Goal: Information Seeking & Learning: Learn about a topic

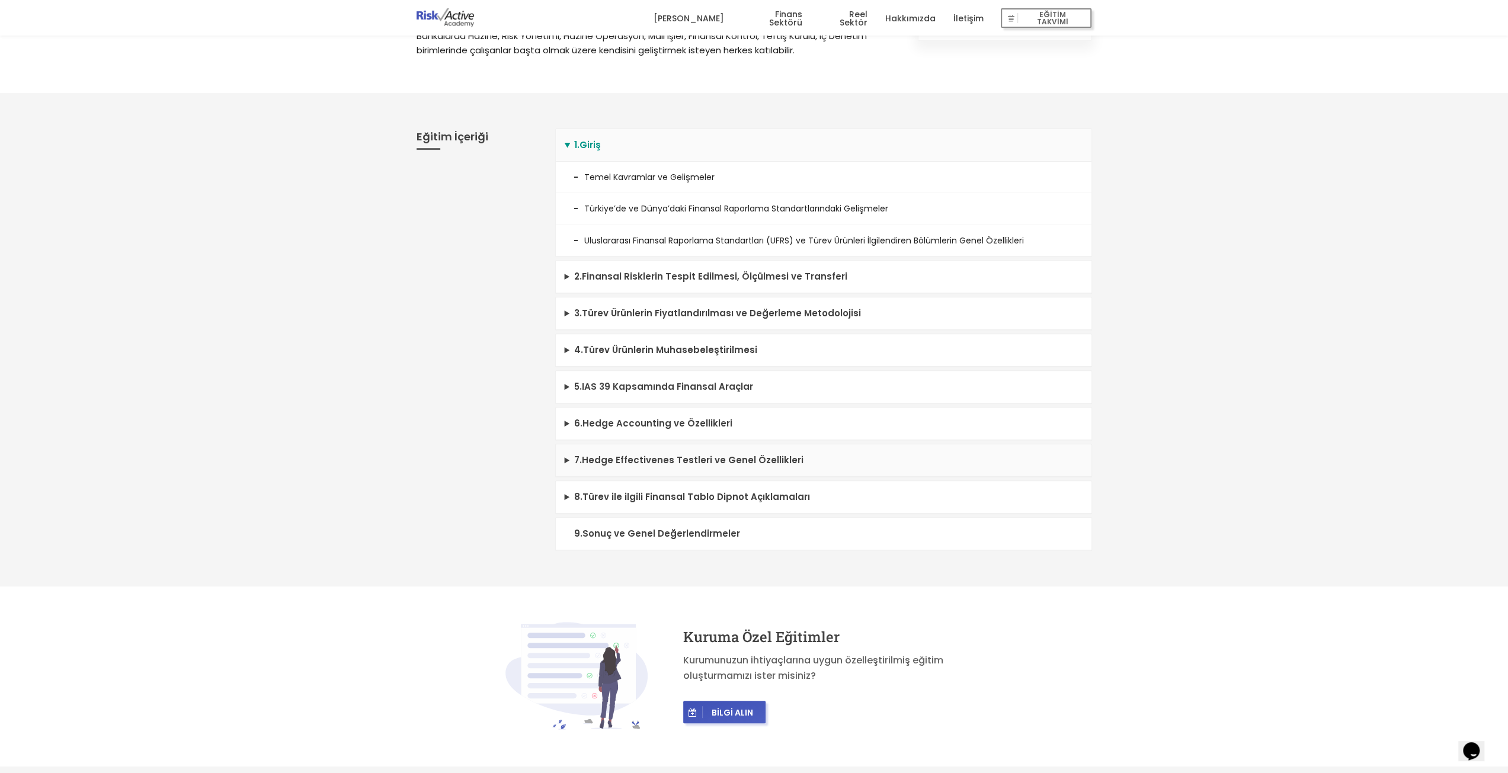
scroll to position [474, 0]
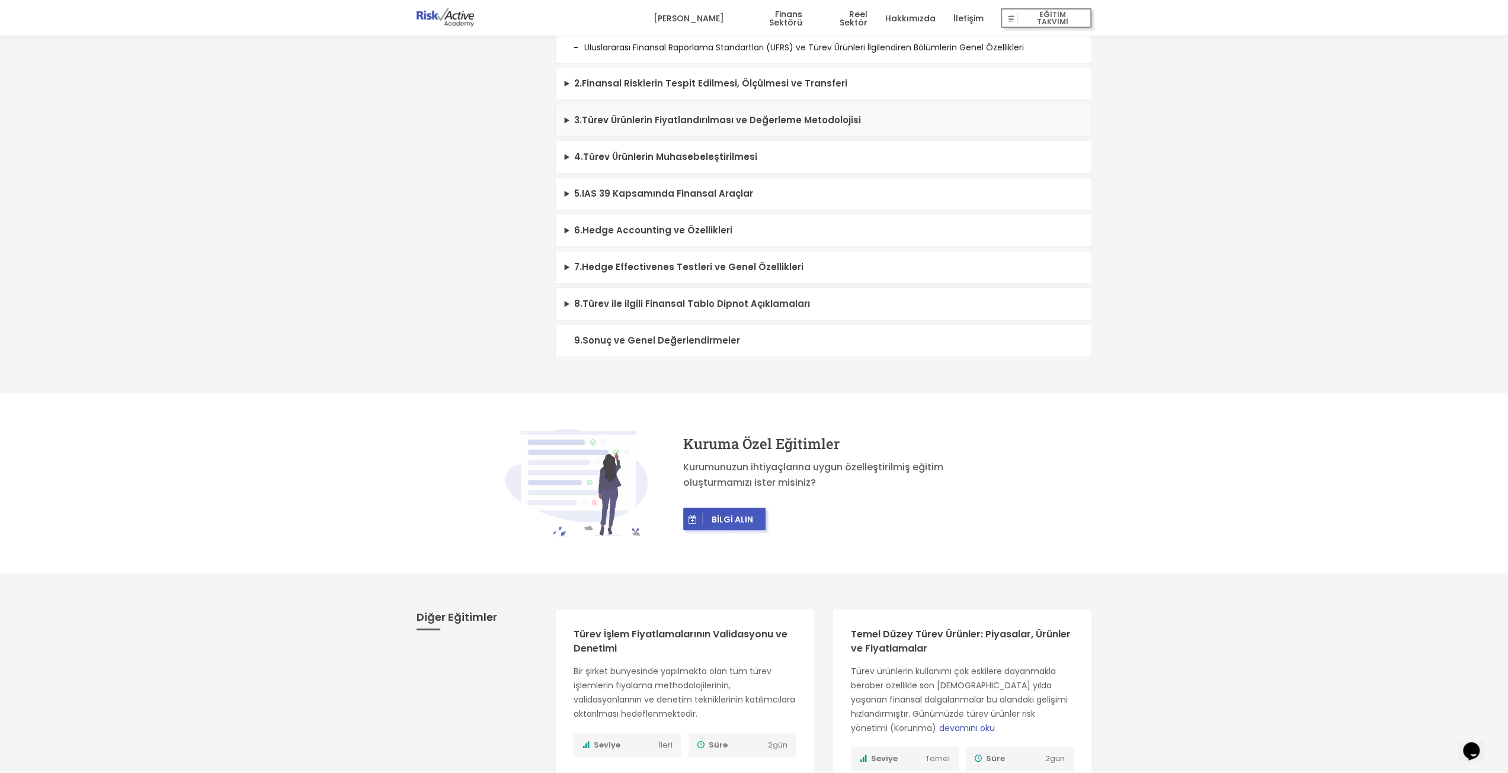
click at [623, 123] on summary "3 . Türev Ürünlerin Fiyatlandırılması ve Değerleme Metodolojisi" at bounding box center [824, 120] width 536 height 33
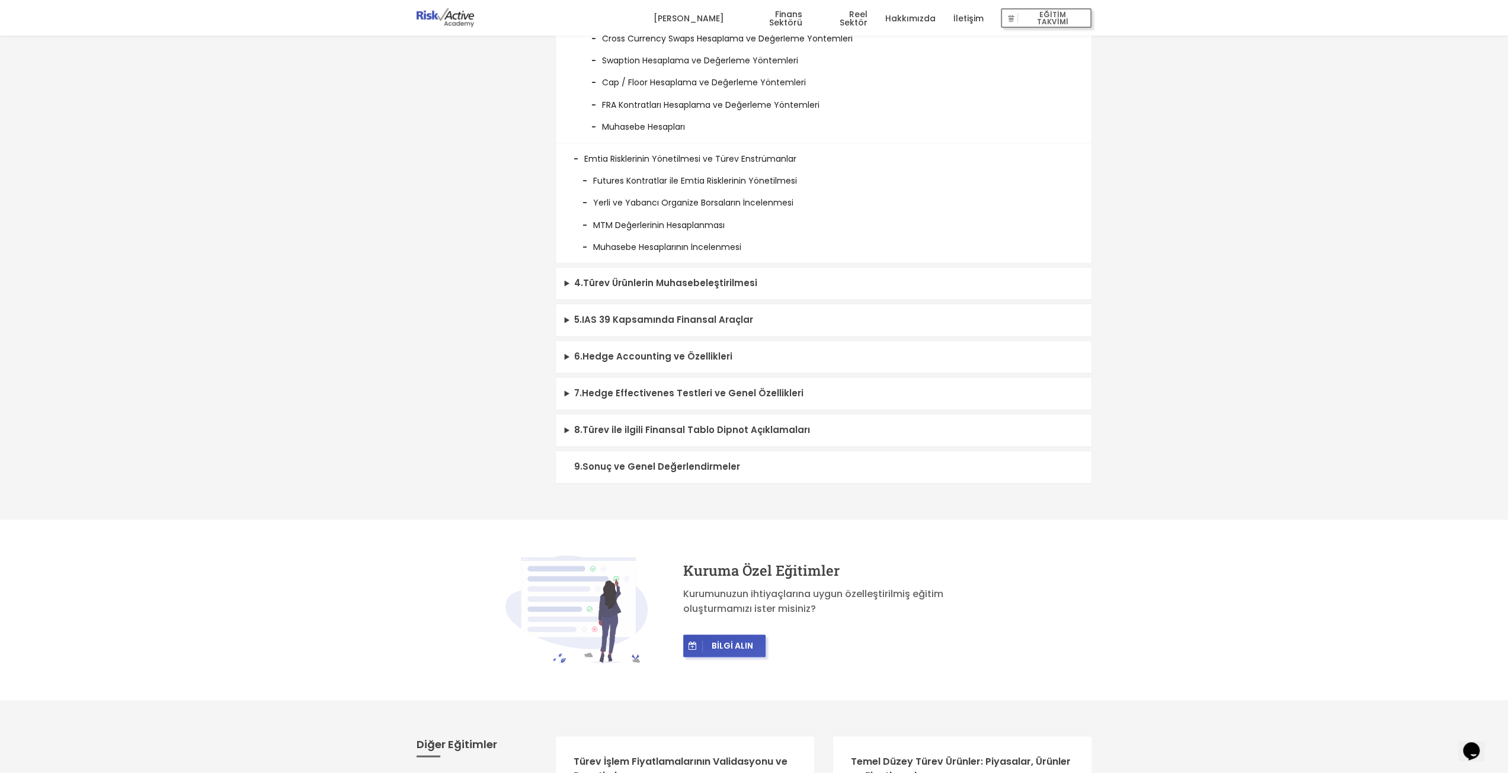
scroll to position [1422, 0]
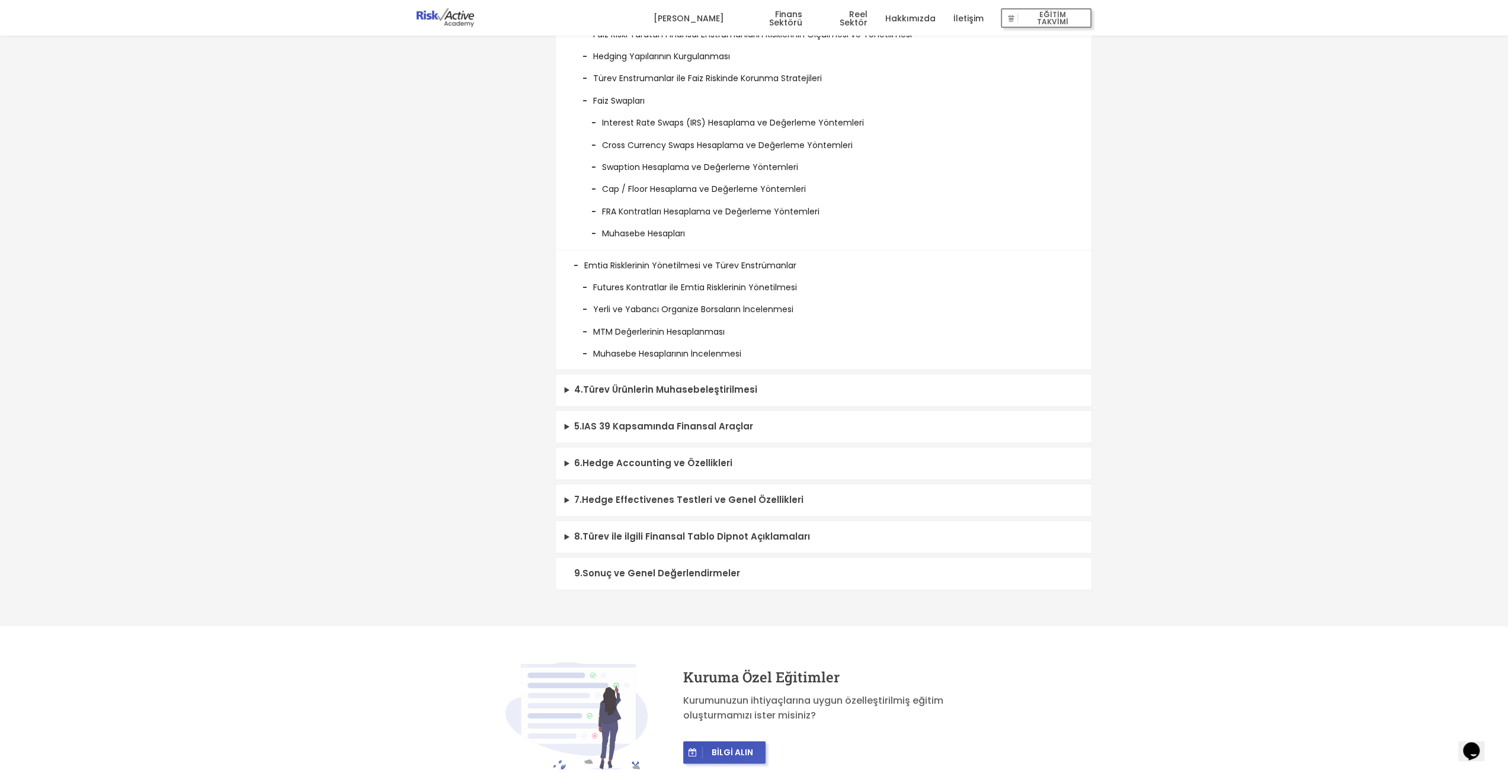
click at [645, 331] on li "MTM Değerlerinin Hesaplanması" at bounding box center [824, 327] width 500 height 22
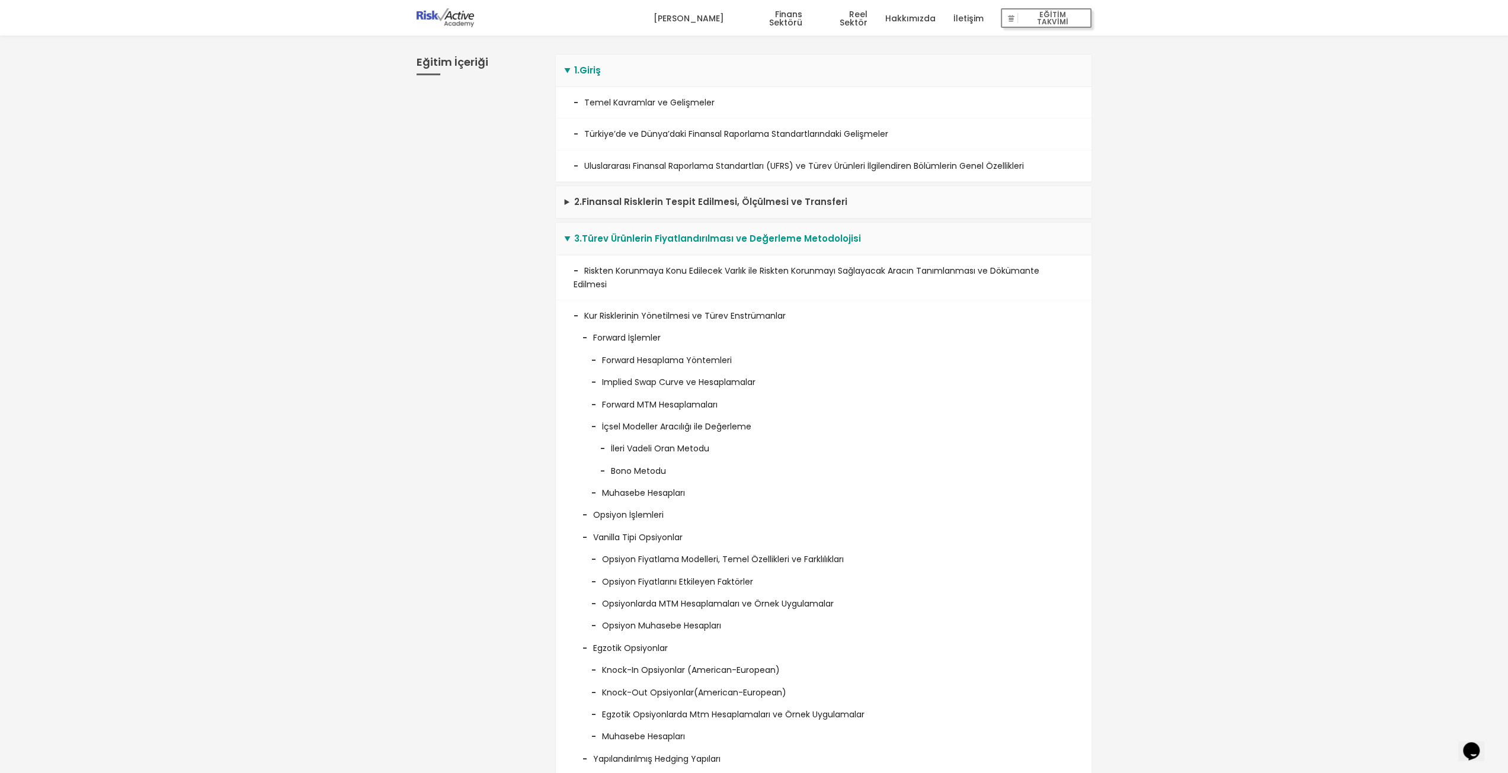
scroll to position [0, 0]
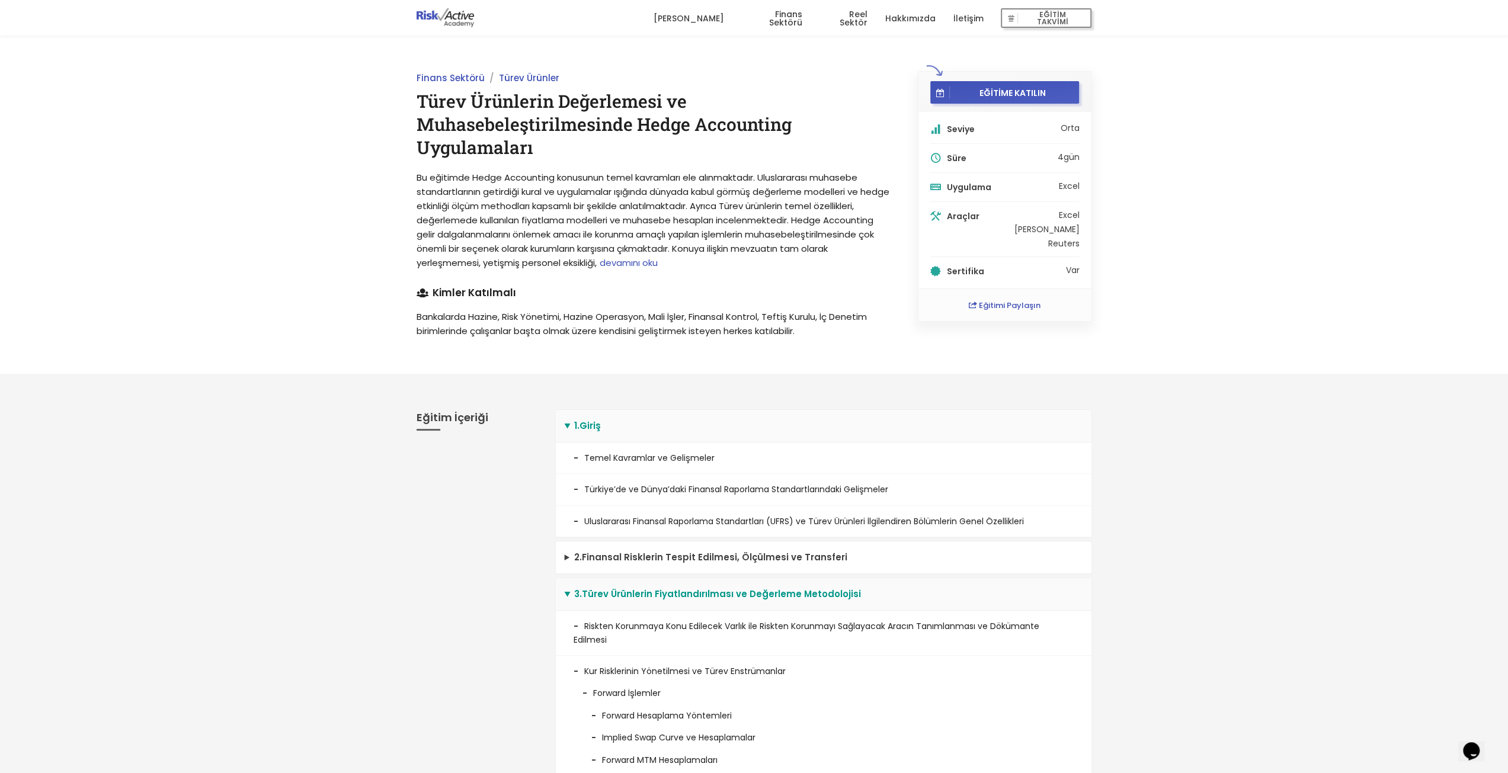
click at [790, 25] on link "Finans Sektörü" at bounding box center [771, 19] width 61 height 36
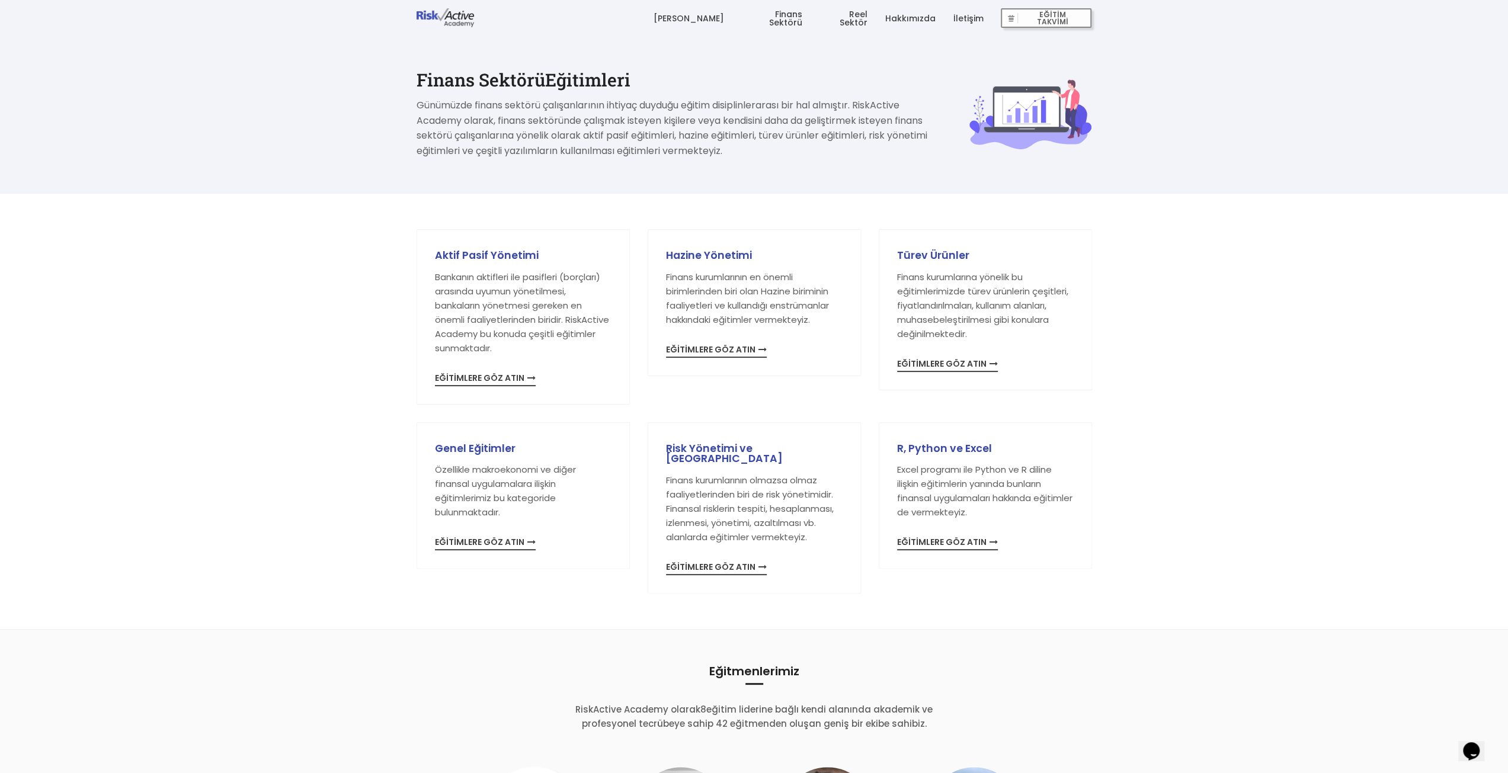
click at [958, 18] on link "İletişim" at bounding box center [968, 19] width 30 height 36
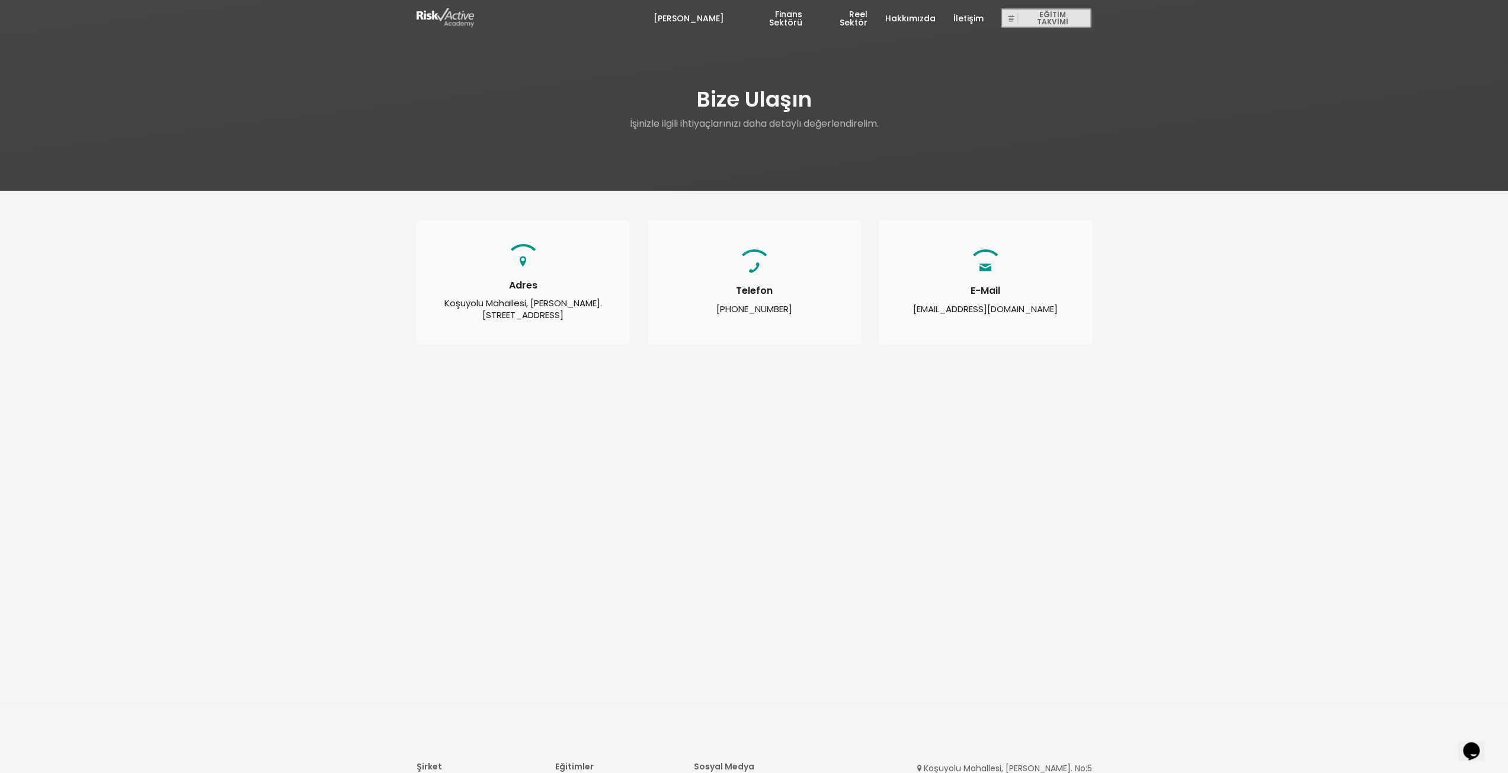
click at [752, 17] on link "Finans Sektörü" at bounding box center [771, 19] width 61 height 36
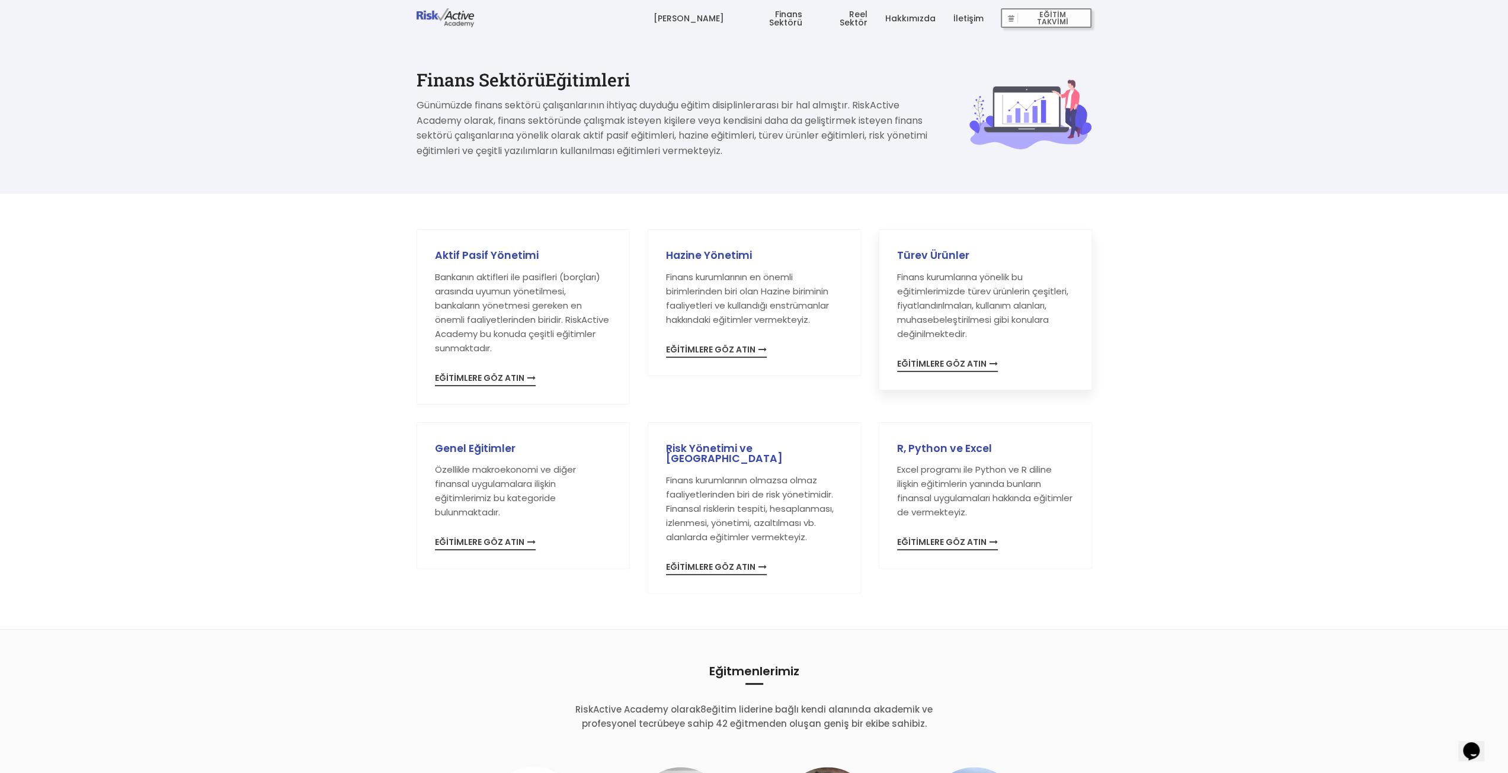
click at [911, 366] on span "EĞİTİMLERE GÖZ ATIN" at bounding box center [947, 366] width 101 height 12
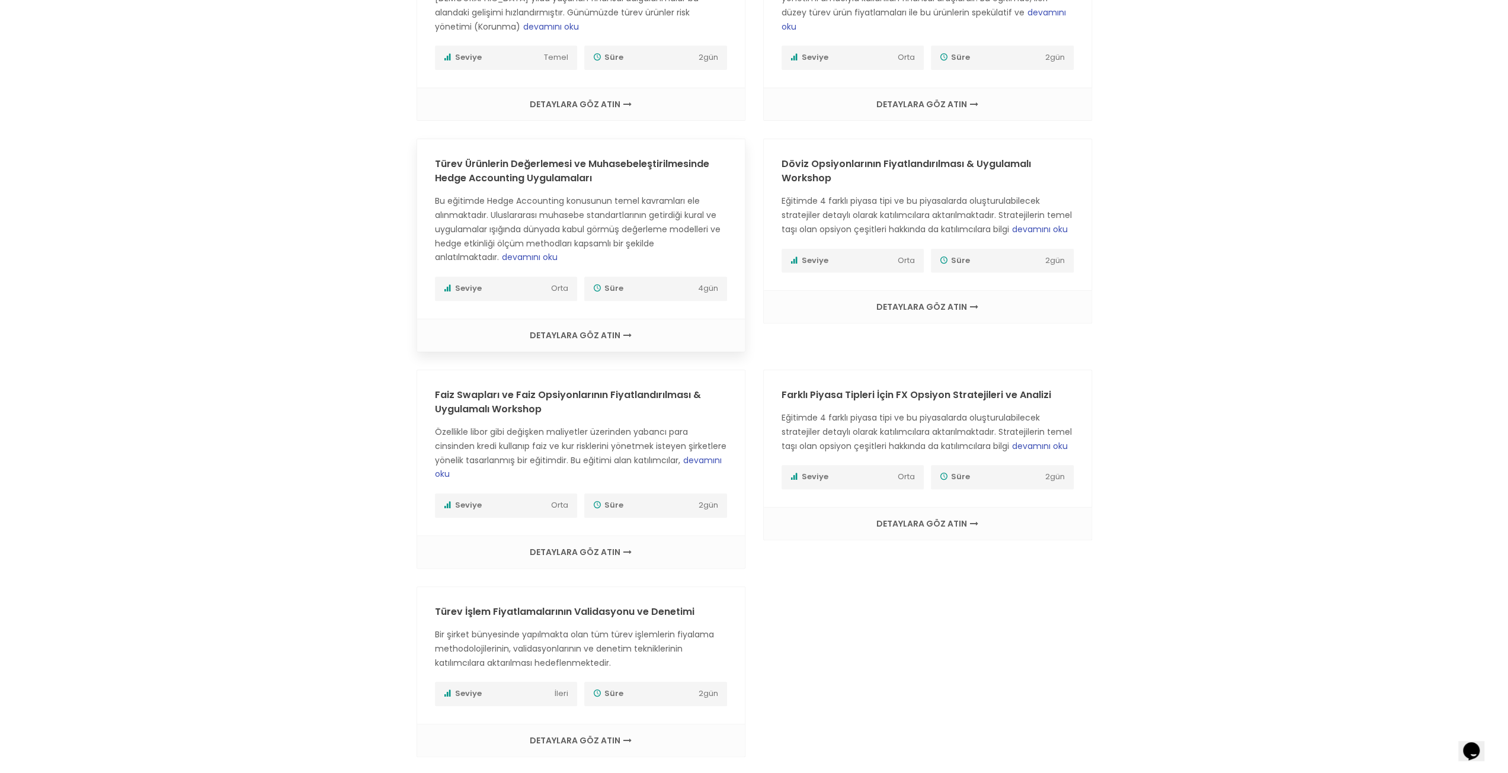
scroll to position [356, 0]
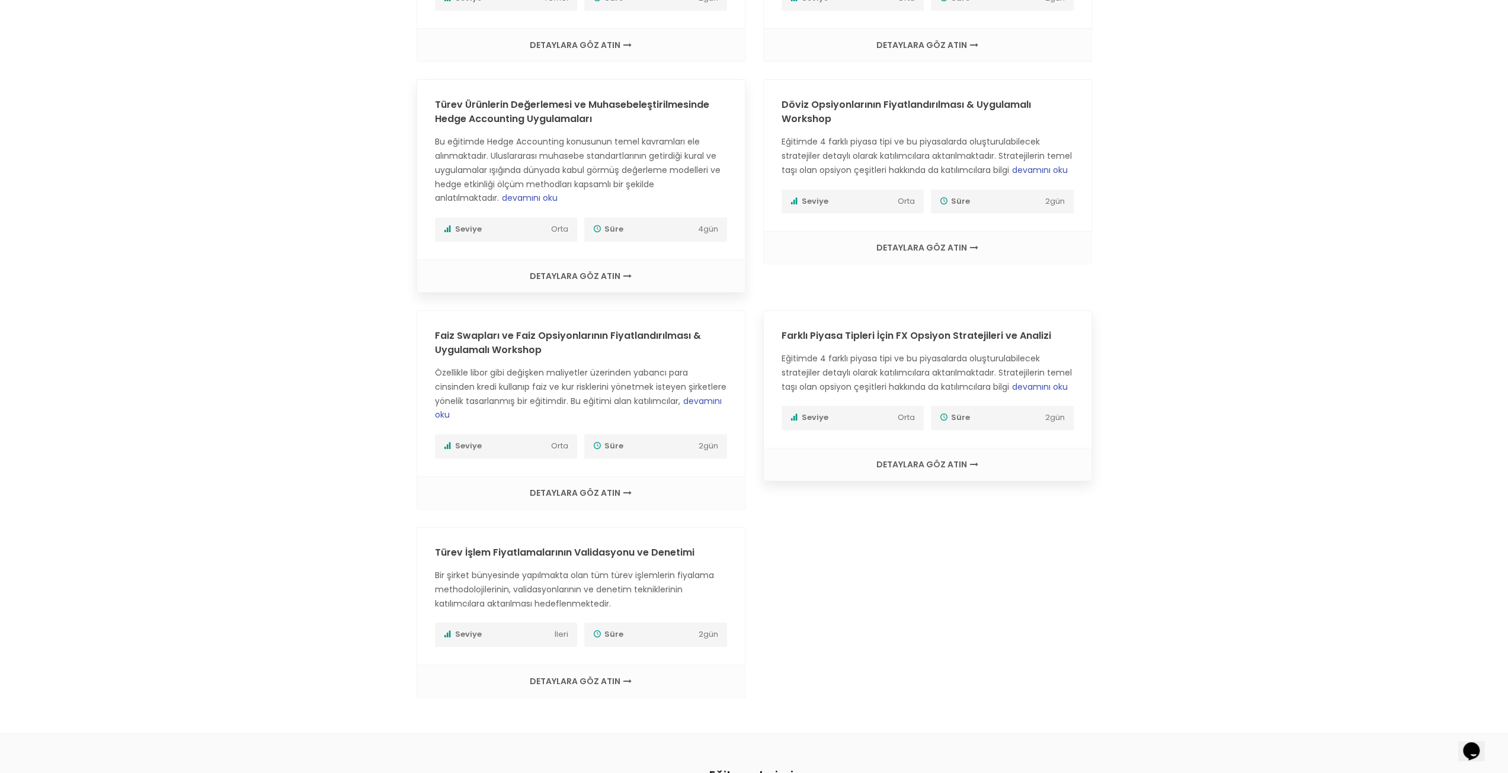
click at [1012, 393] on span "devamını oku" at bounding box center [1040, 387] width 56 height 12
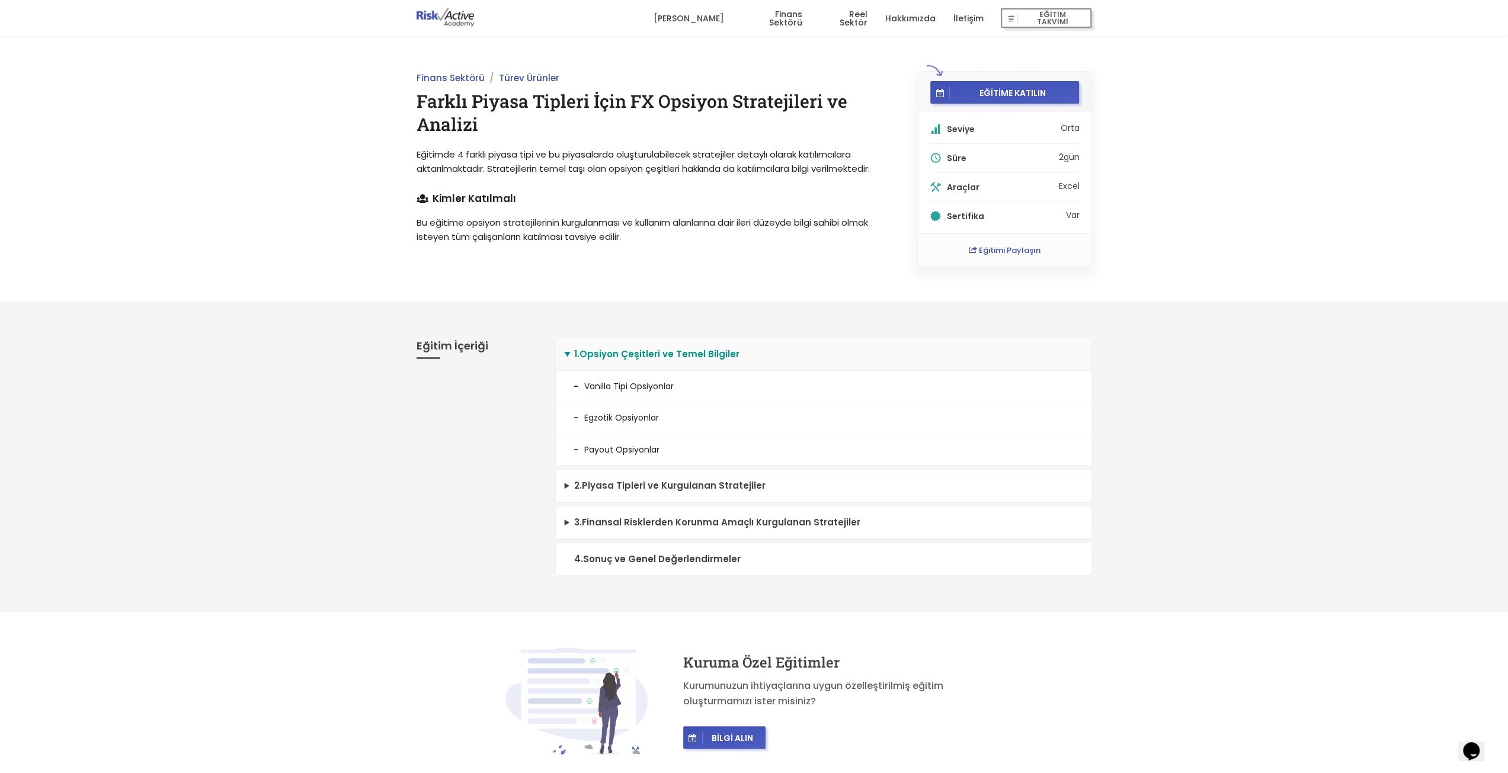
scroll to position [59, 0]
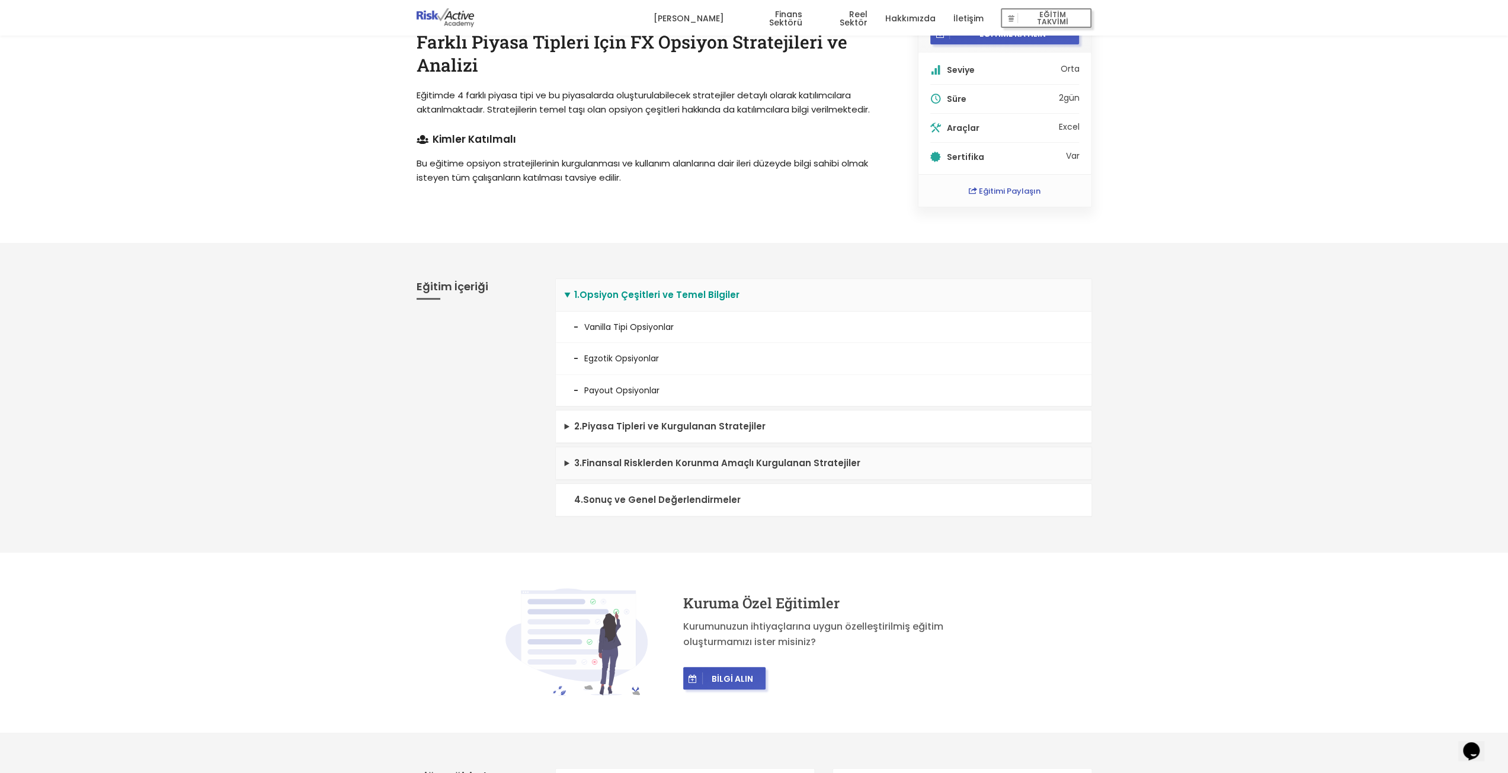
click at [634, 464] on summary "3 . Finansal Risklerden Korunma Amaçlı Kurgulanan Stratejiler" at bounding box center [824, 463] width 536 height 33
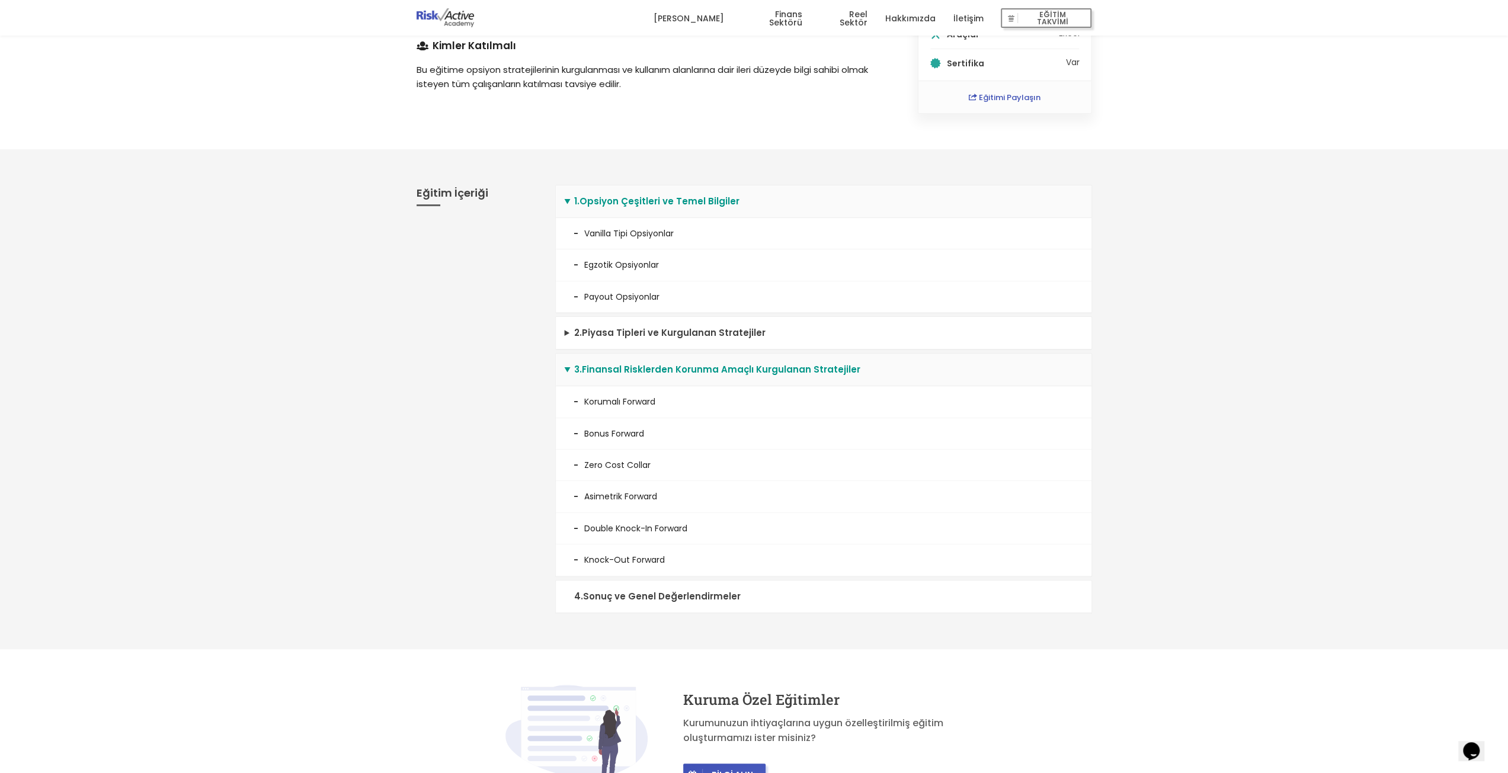
scroll to position [178, 0]
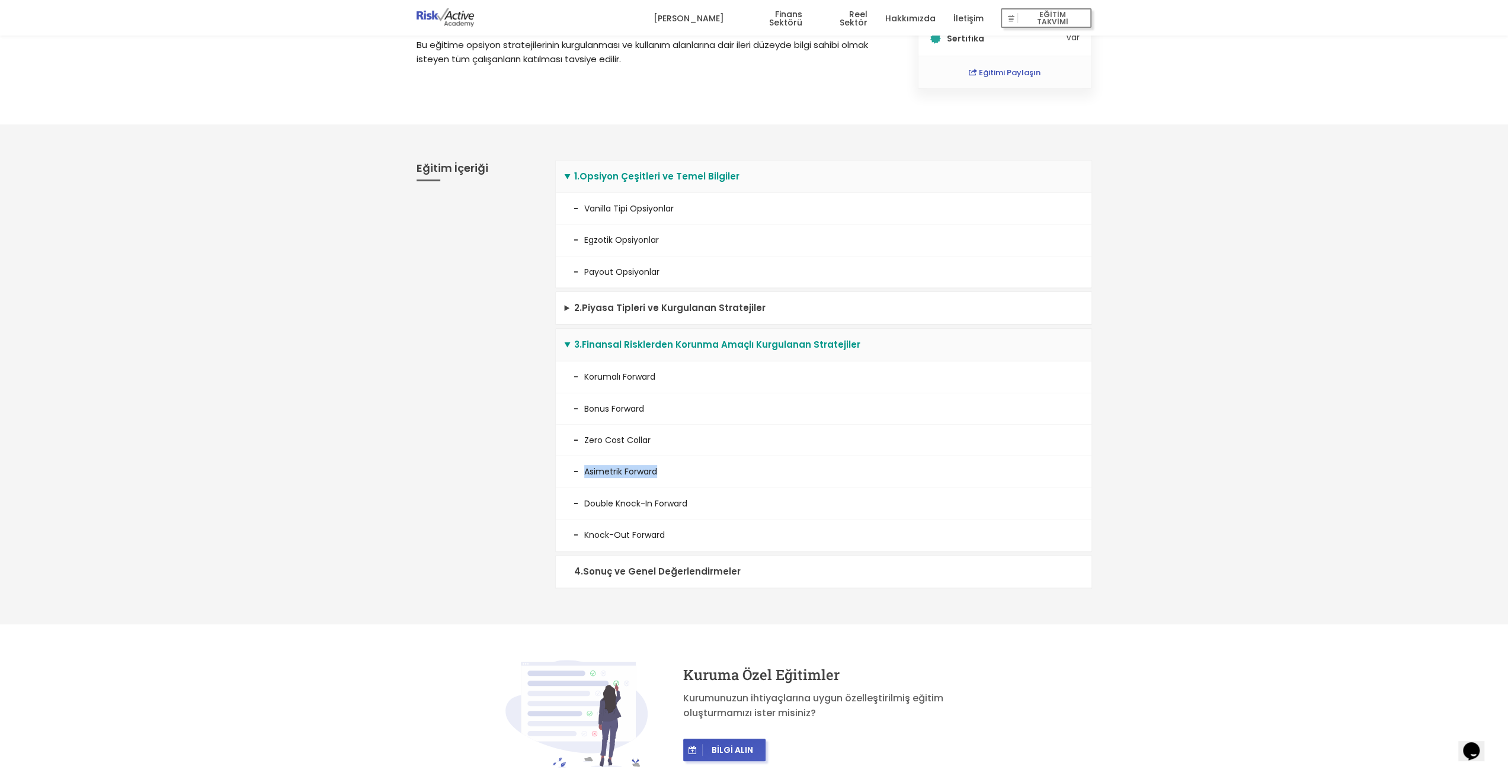
drag, startPoint x: 584, startPoint y: 470, endPoint x: 657, endPoint y: 472, distance: 72.3
click at [657, 472] on li "Asimetrik Forward" at bounding box center [824, 471] width 536 height 31
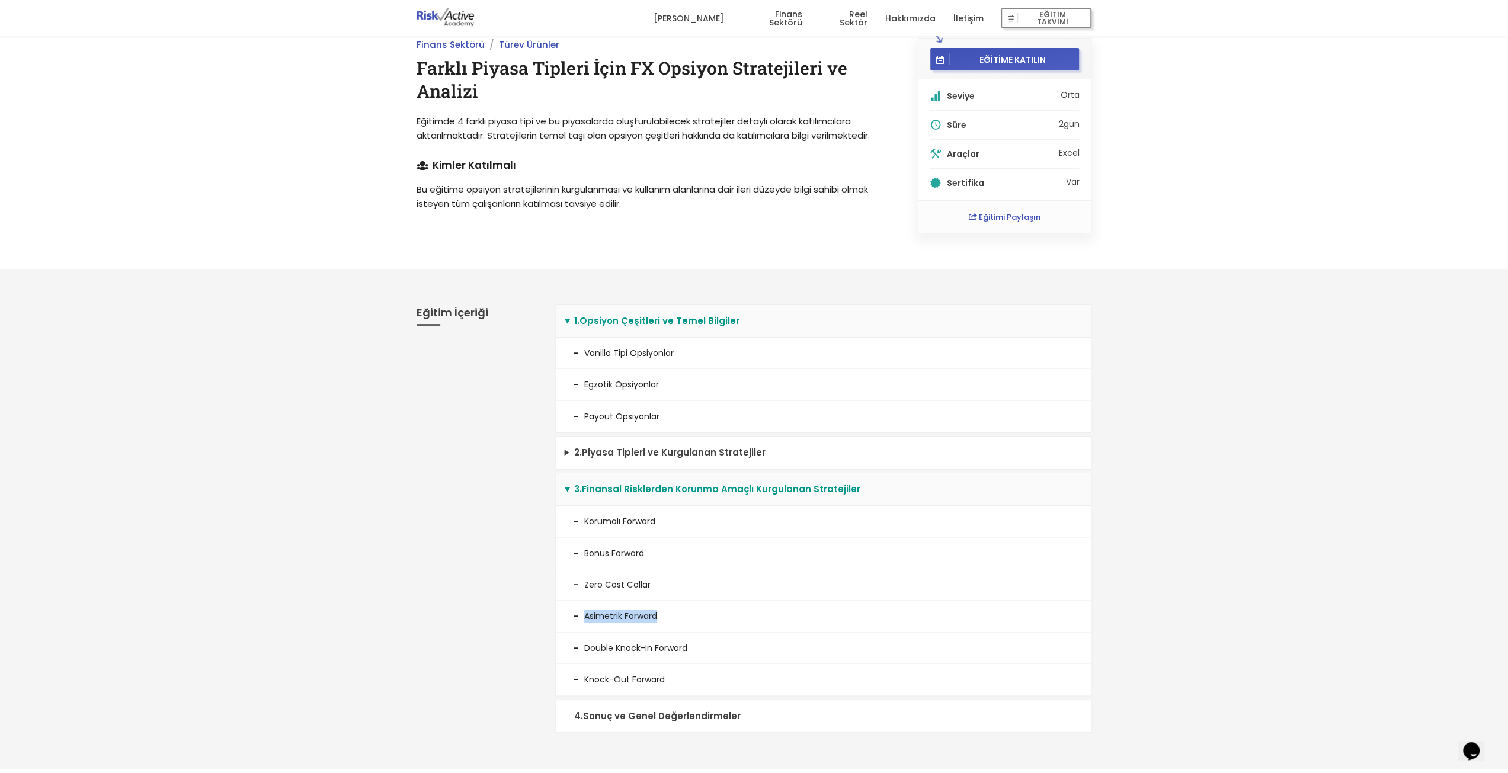
scroll to position [0, 0]
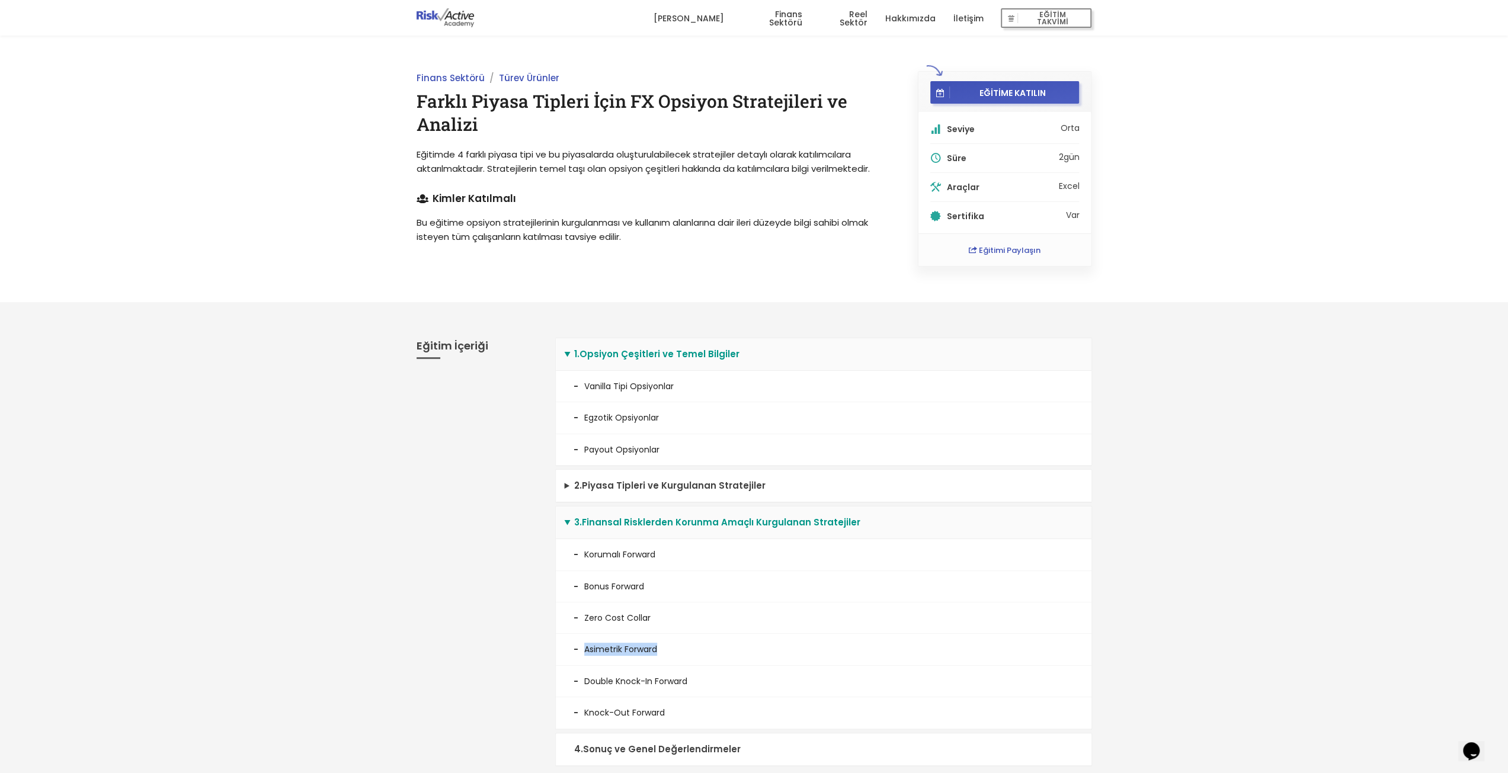
click at [453, 24] on img at bounding box center [446, 17] width 58 height 19
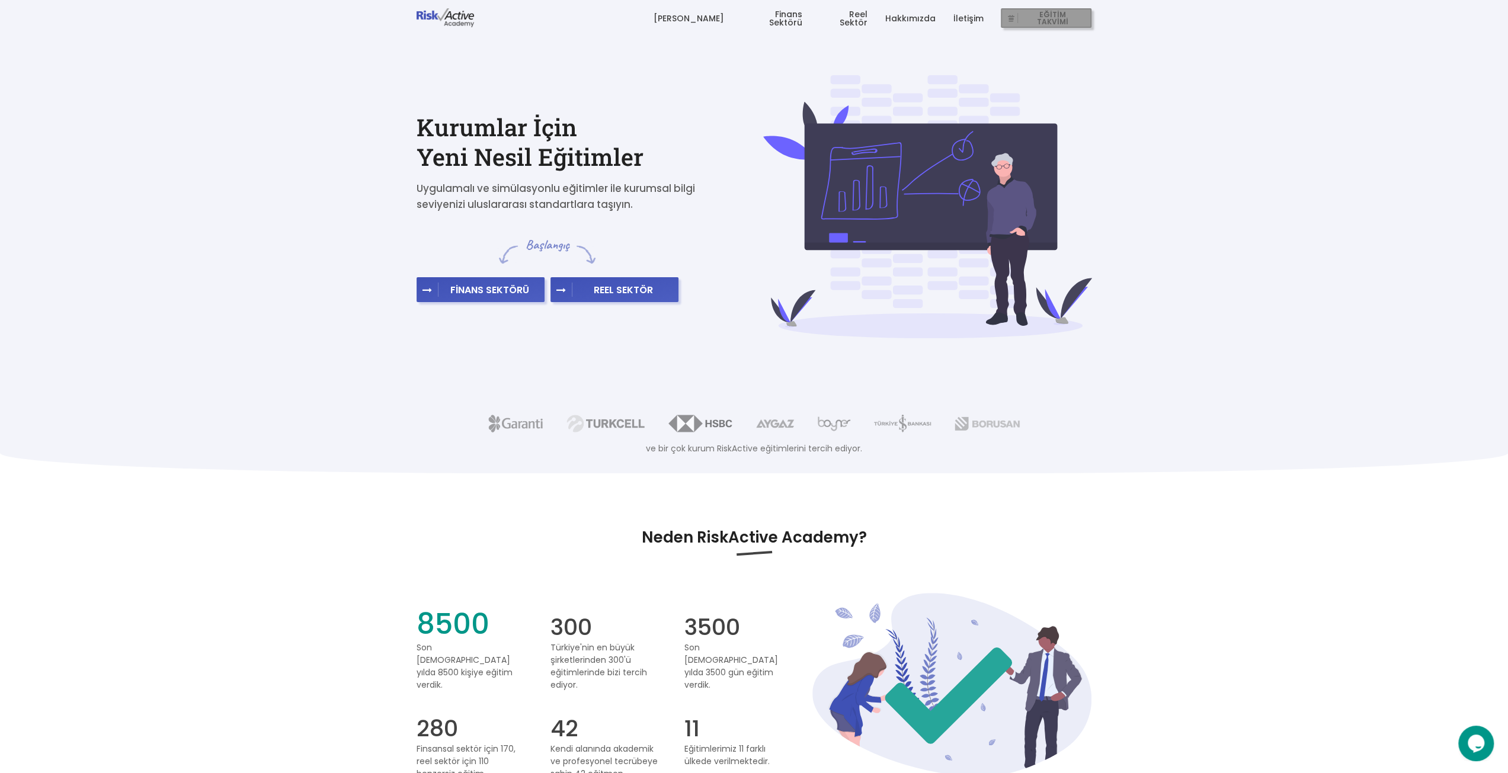
click at [1065, 23] on span "EĞİTİM TAKVİMİ" at bounding box center [1052, 18] width 69 height 17
click at [915, 17] on link "Hakkımızda" at bounding box center [910, 19] width 50 height 36
